Goal: Check status: Check status

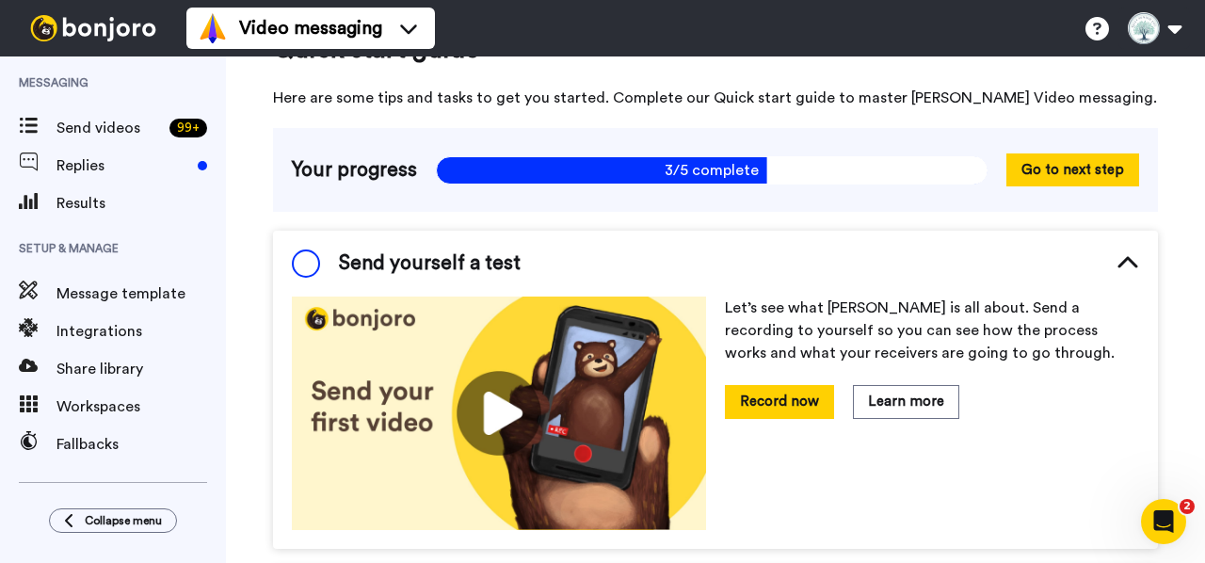
scroll to position [54, 0]
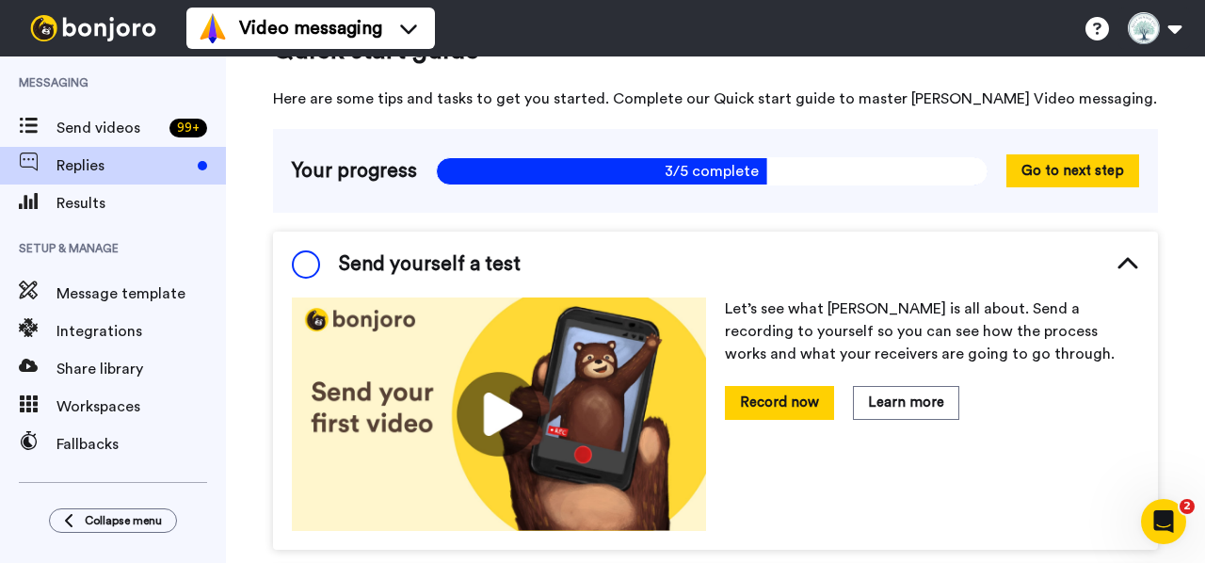
click at [105, 163] on span "Replies" at bounding box center [123, 165] width 134 height 23
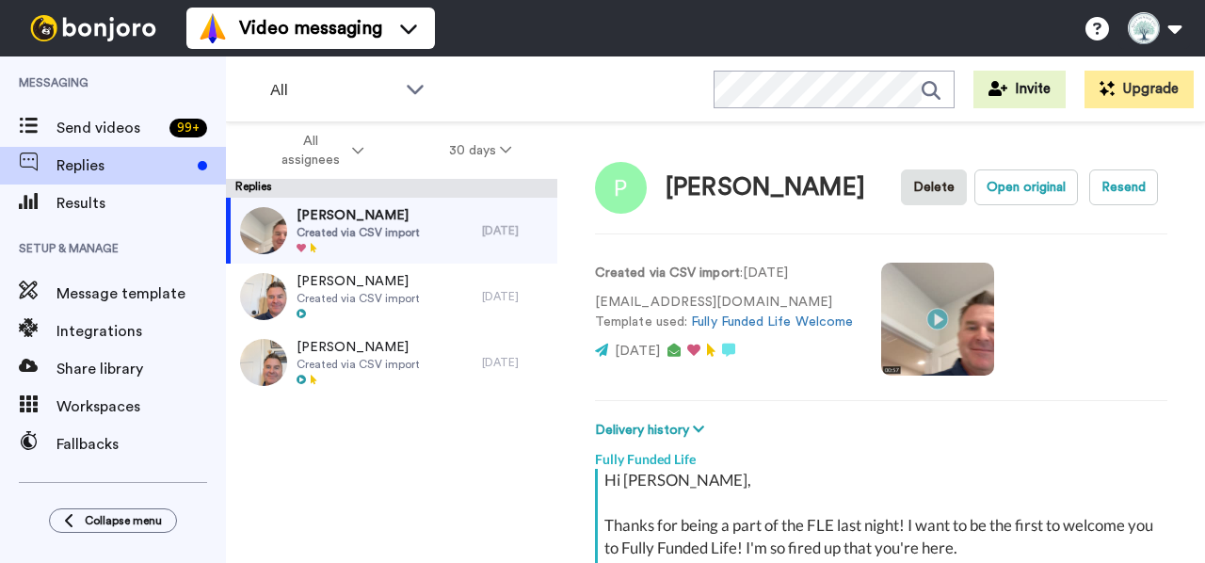
scroll to position [502, 0]
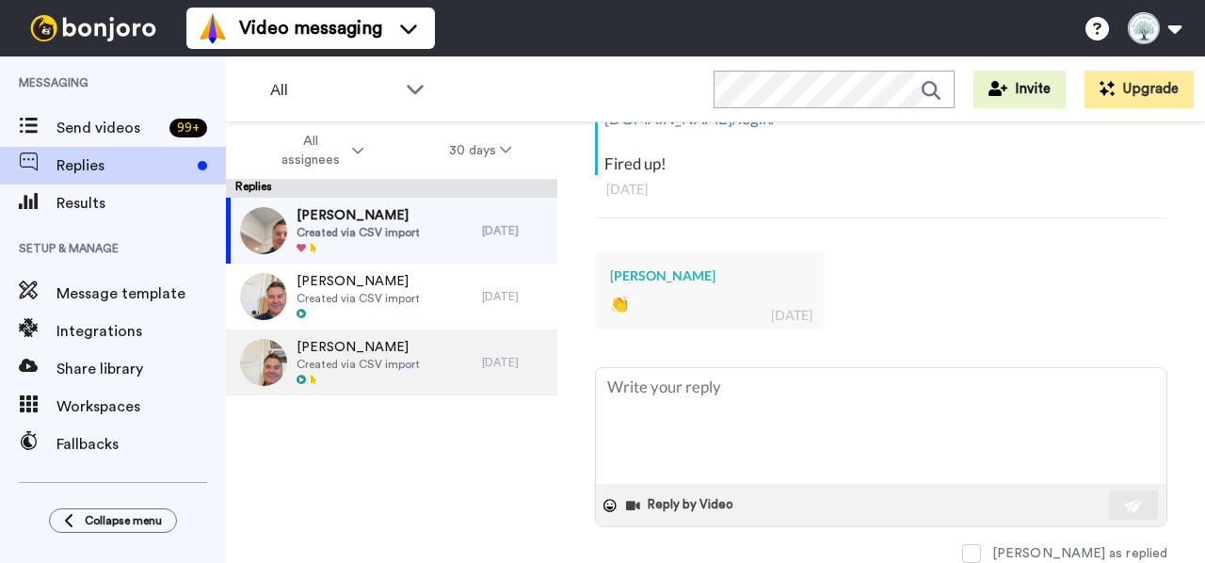
click at [328, 344] on span "[PERSON_NAME]" at bounding box center [358, 347] width 123 height 19
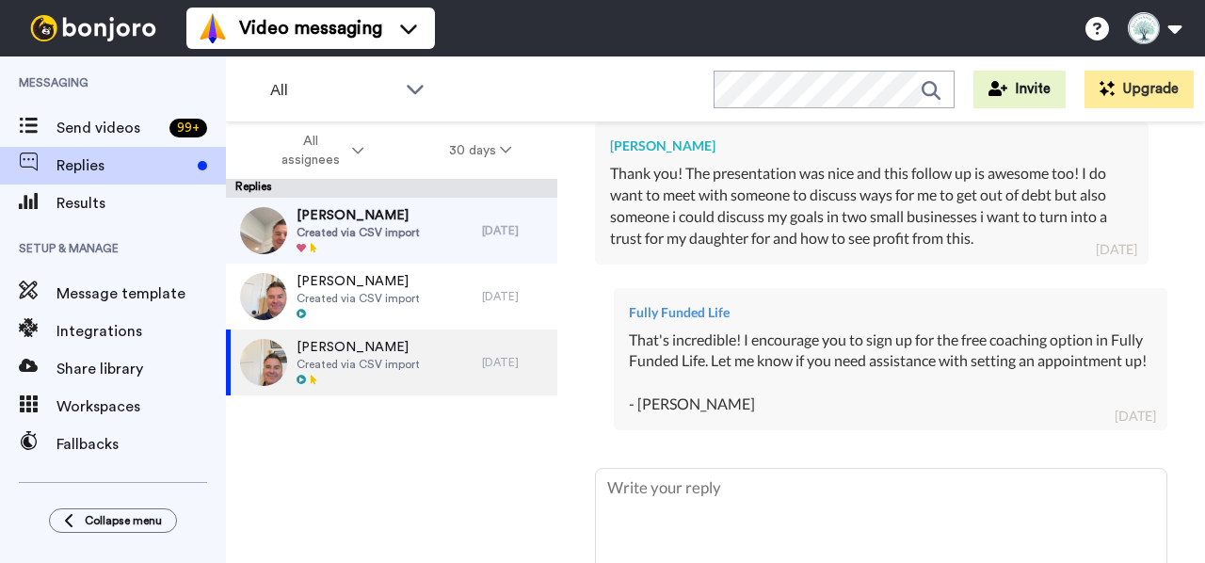
scroll to position [635, 0]
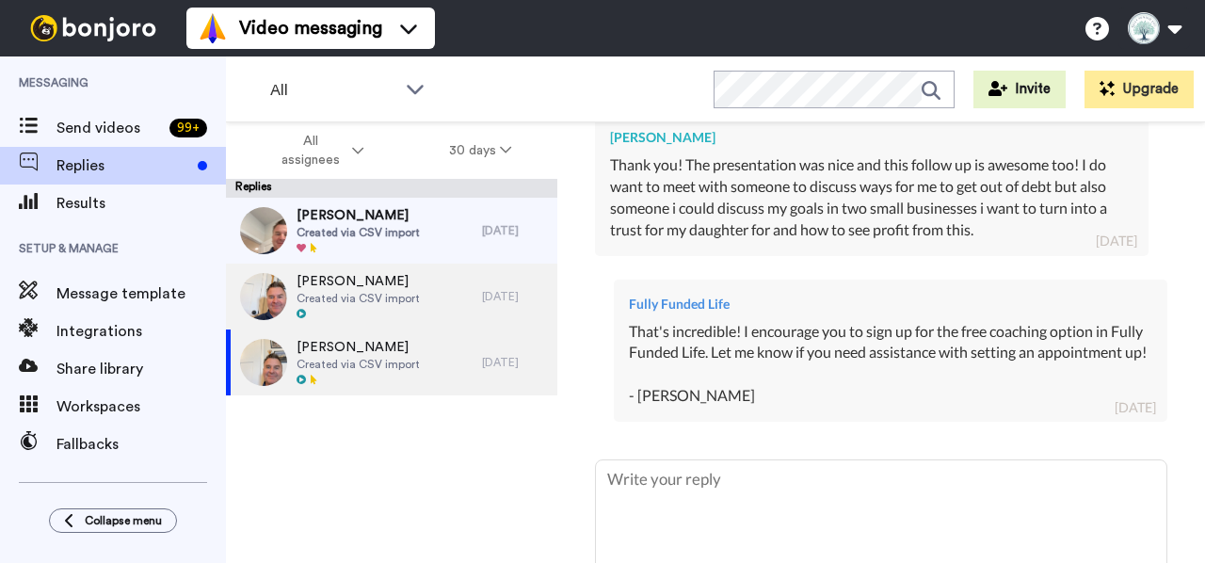
click at [416, 289] on span "Alden Ellis" at bounding box center [358, 281] width 123 height 19
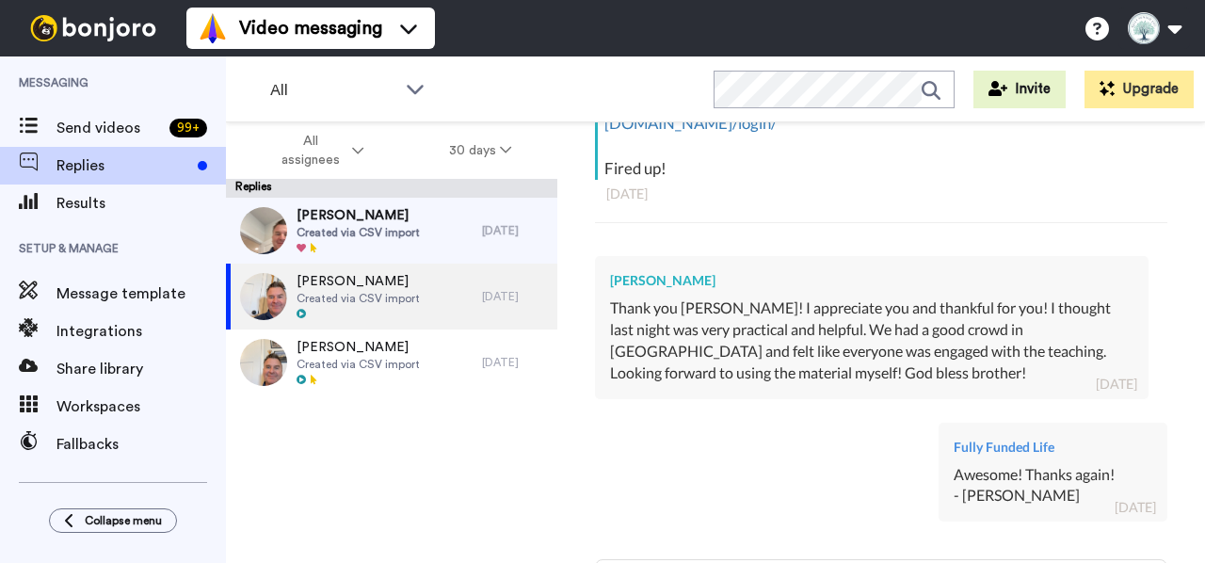
scroll to position [571, 0]
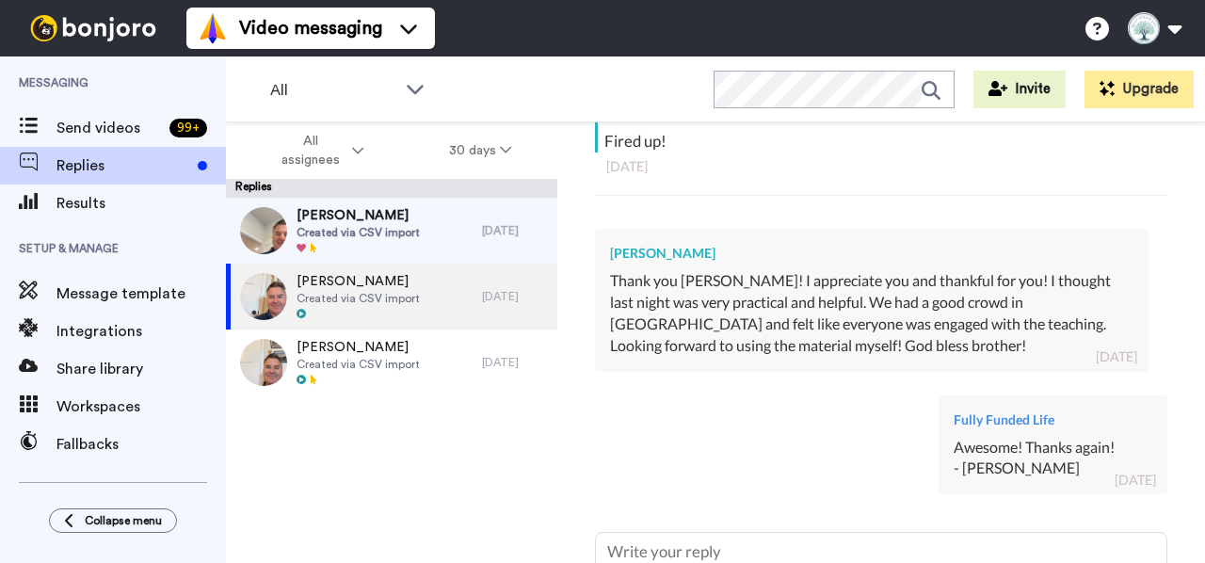
click at [394, 233] on span "Created via CSV import" at bounding box center [358, 232] width 123 height 15
type textarea "x"
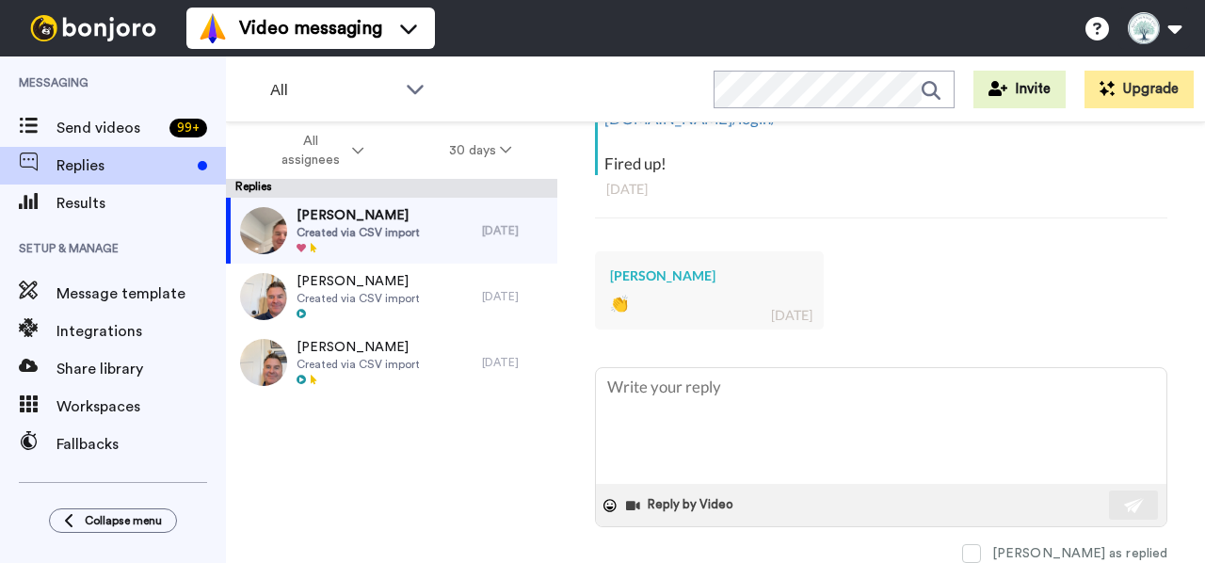
scroll to position [502, 0]
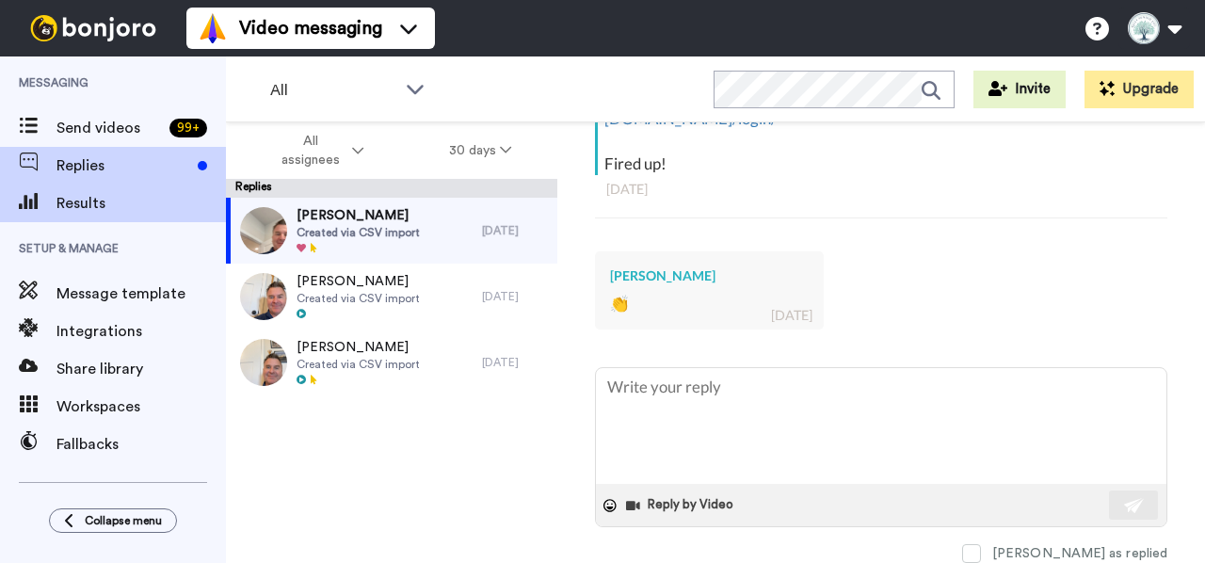
click at [162, 205] on span "Results" at bounding box center [140, 203] width 169 height 23
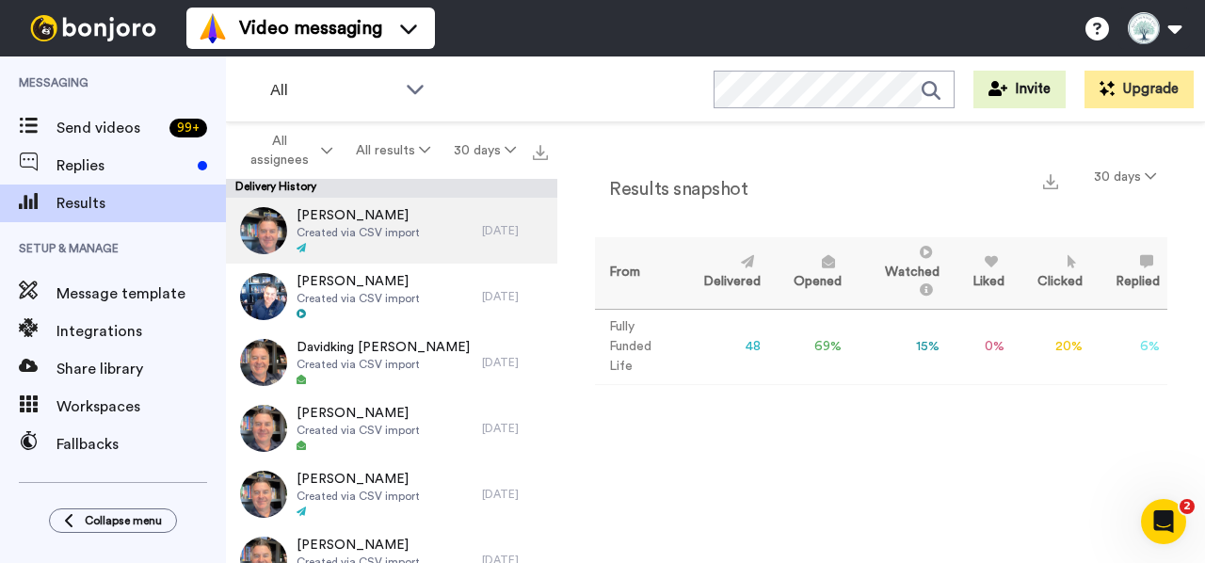
click at [396, 230] on span "Created via CSV import" at bounding box center [358, 232] width 123 height 15
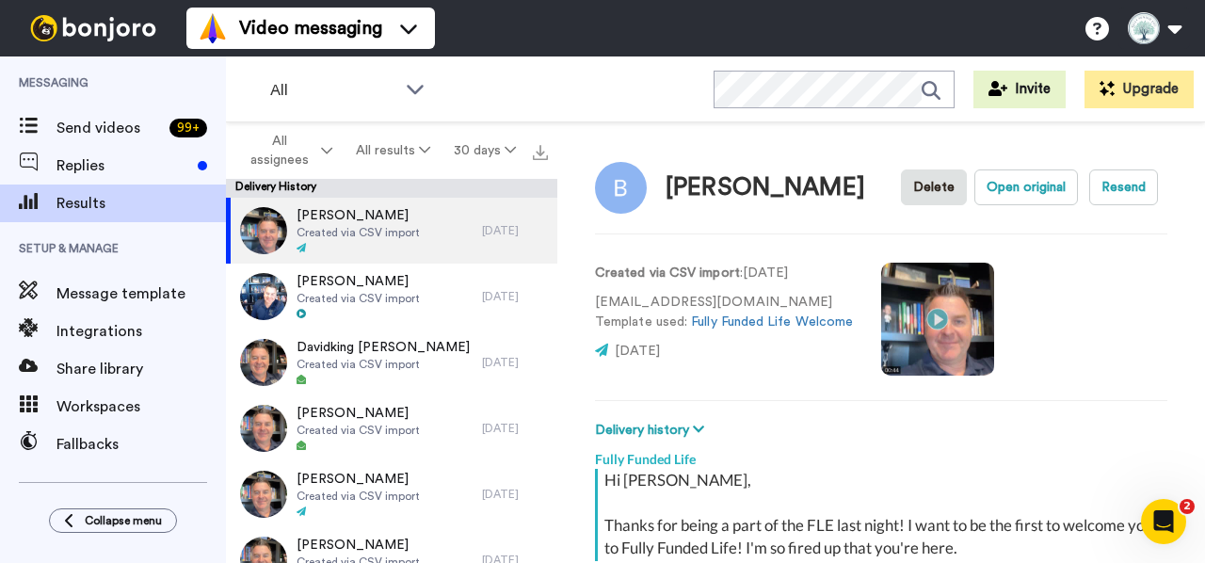
click at [955, 320] on video at bounding box center [937, 319] width 113 height 113
click at [937, 321] on video at bounding box center [937, 319] width 113 height 113
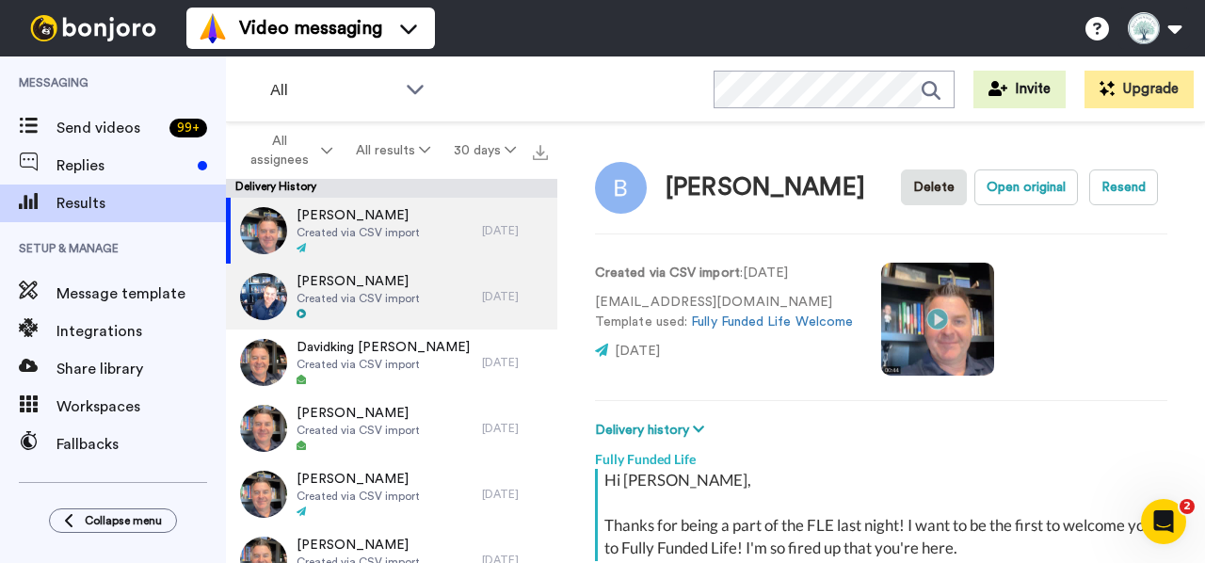
type textarea "x"
